Goal: Task Accomplishment & Management: Manage account settings

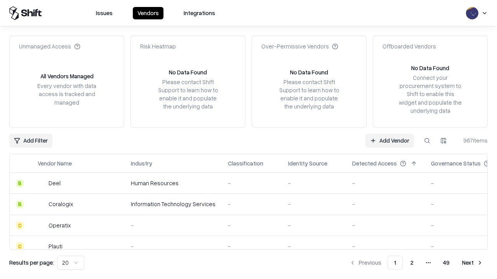
click at [389, 141] on link "Add Vendor" at bounding box center [389, 141] width 49 height 14
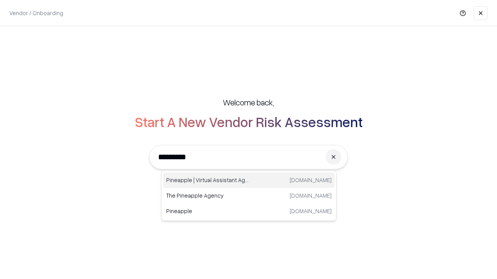
click at [249, 180] on div "Pineapple | Virtual Assistant Agency [DOMAIN_NAME]" at bounding box center [249, 181] width 172 height 16
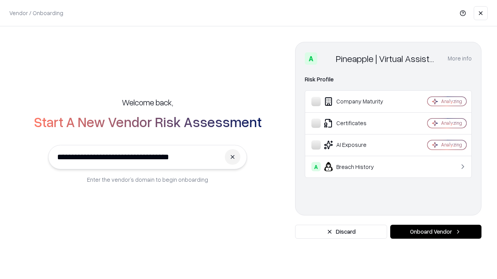
type input "**********"
click at [435, 232] on button "Onboard Vendor" at bounding box center [435, 232] width 91 height 14
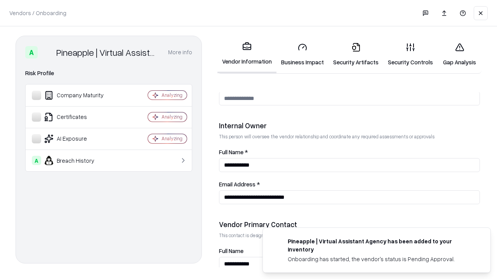
scroll to position [402, 0]
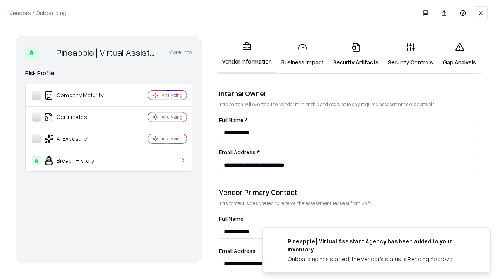
click at [302, 54] on link "Business Impact" at bounding box center [302, 54] width 52 height 36
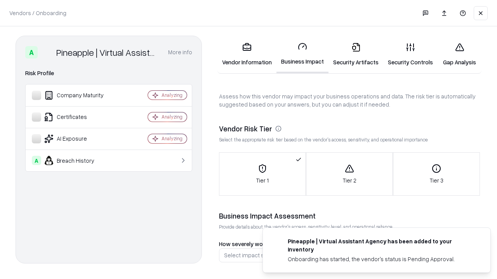
click at [356, 54] on link "Security Artifacts" at bounding box center [355, 54] width 55 height 36
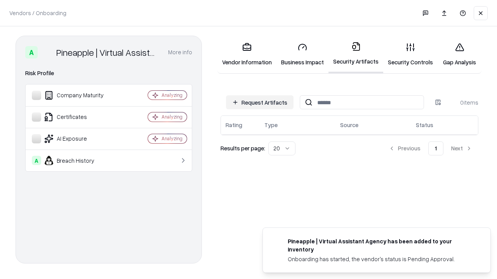
click at [260, 102] on button "Request Artifacts" at bounding box center [260, 102] width 68 height 14
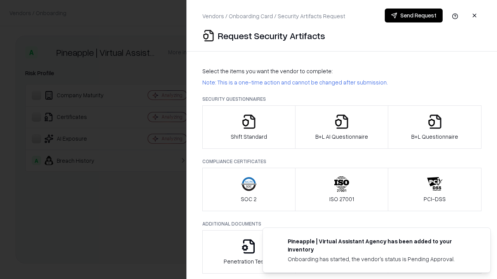
click at [248, 127] on icon "button" at bounding box center [249, 122] width 16 height 16
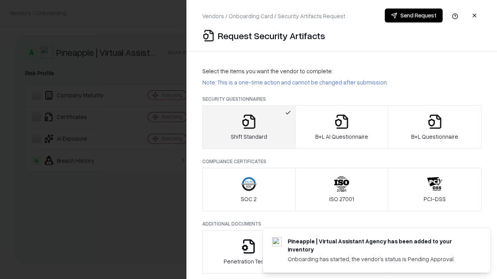
click at [413, 16] on button "Send Request" at bounding box center [414, 16] width 58 height 14
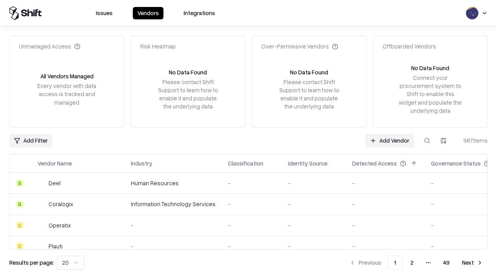
click at [427, 141] on button at bounding box center [427, 141] width 14 height 14
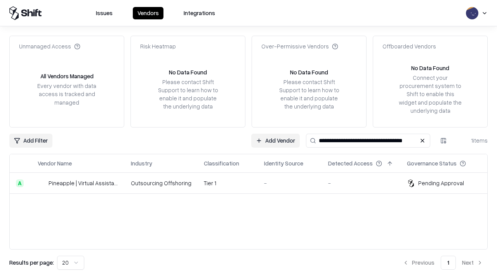
type input "**********"
click at [253, 183] on td "Tier 1" at bounding box center [228, 183] width 60 height 21
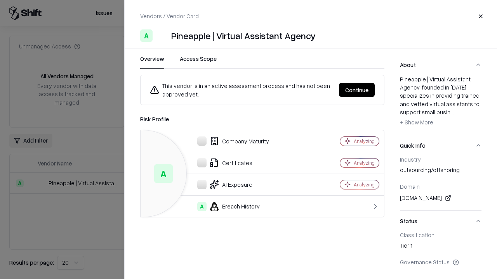
click at [357, 90] on button "Continue" at bounding box center [357, 90] width 36 height 14
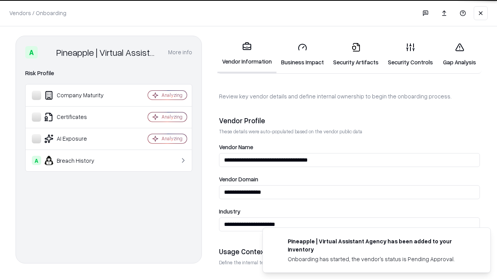
click at [356, 54] on link "Security Artifacts" at bounding box center [355, 54] width 55 height 36
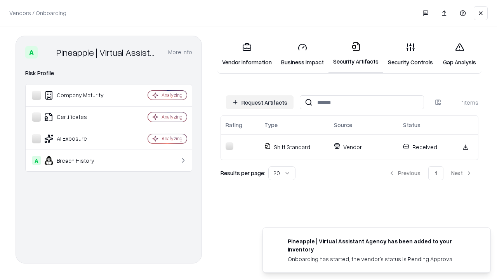
click at [410, 54] on link "Security Controls" at bounding box center [410, 54] width 54 height 36
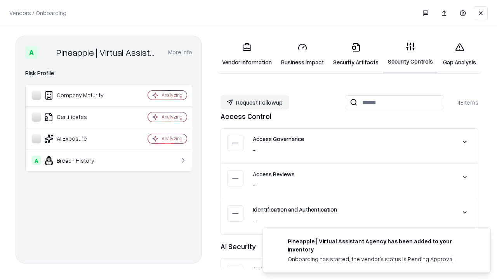
click at [255, 102] on button "Request Followup" at bounding box center [254, 102] width 68 height 14
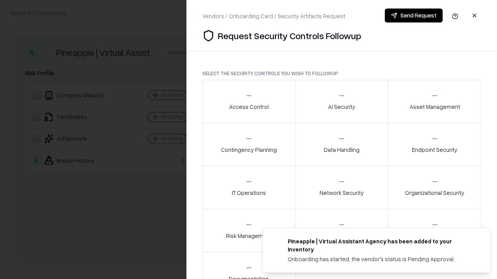
click at [248, 102] on div "Access Control" at bounding box center [249, 101] width 40 height 19
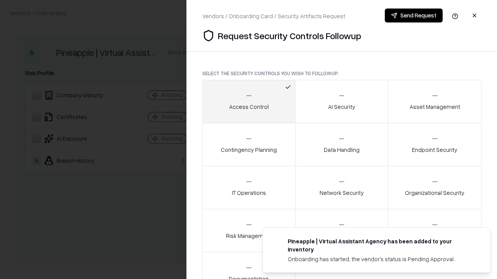
click at [413, 16] on button "Send Request" at bounding box center [414, 16] width 58 height 14
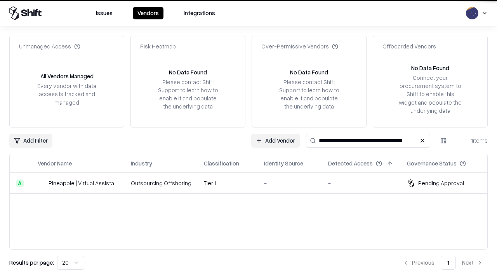
type input "**********"
click at [253, 183] on td "Tier 1" at bounding box center [228, 183] width 60 height 21
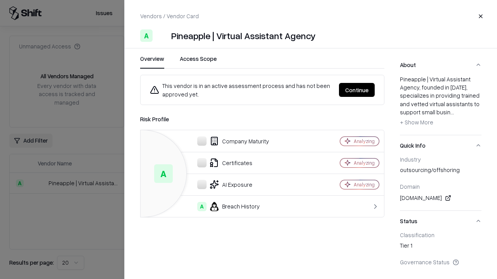
click at [357, 90] on button "Continue" at bounding box center [357, 90] width 36 height 14
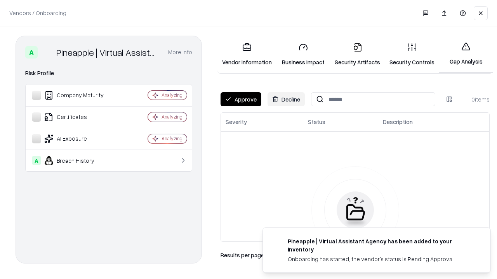
click at [241, 99] on button "Approve" at bounding box center [240, 99] width 41 height 14
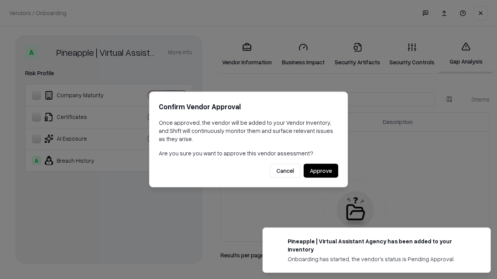
click at [321, 171] on button "Approve" at bounding box center [321, 171] width 35 height 14
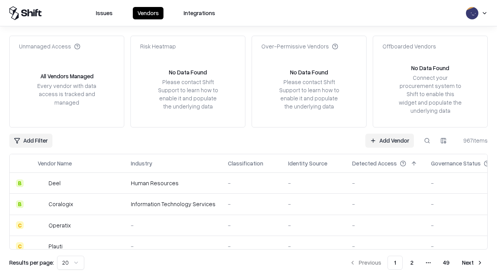
type input "**********"
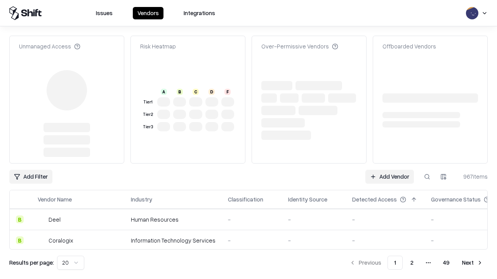
click at [389, 170] on link "Add Vendor" at bounding box center [389, 177] width 49 height 14
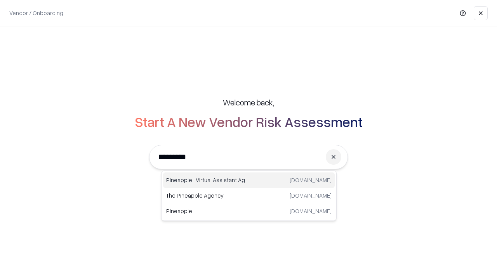
click at [249, 180] on div "Pineapple | Virtual Assistant Agency [DOMAIN_NAME]" at bounding box center [249, 181] width 172 height 16
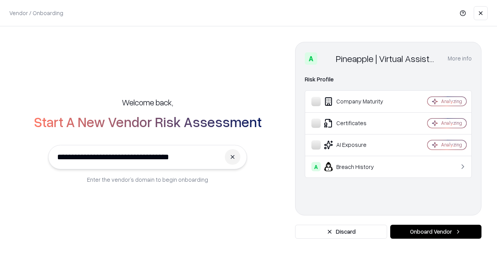
type input "**********"
click at [435, 232] on button "Onboard Vendor" at bounding box center [435, 232] width 91 height 14
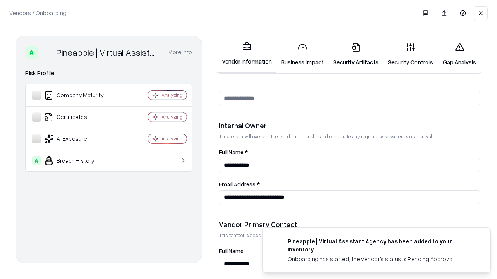
scroll to position [402, 0]
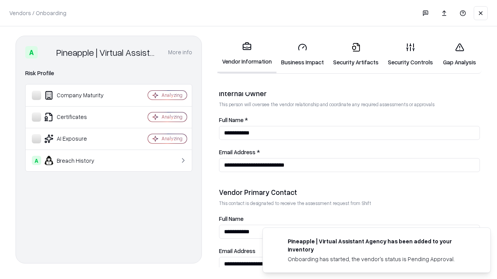
click at [459, 54] on link "Gap Analysis" at bounding box center [459, 54] width 44 height 36
